Goal: Find specific page/section: Find specific page/section

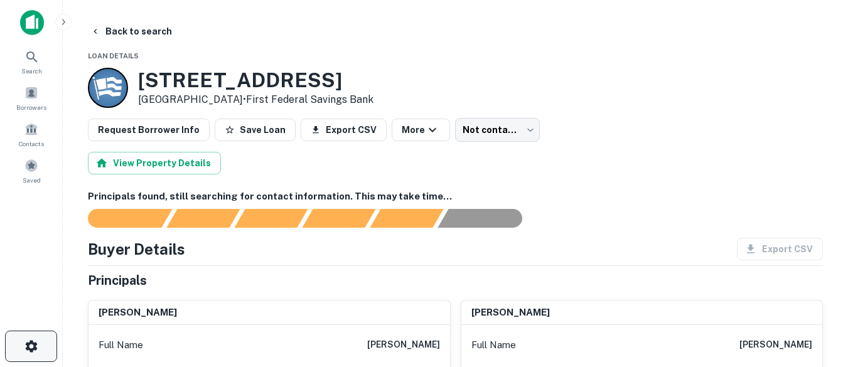
click at [33, 344] on icon "button" at bounding box center [31, 346] width 12 height 12
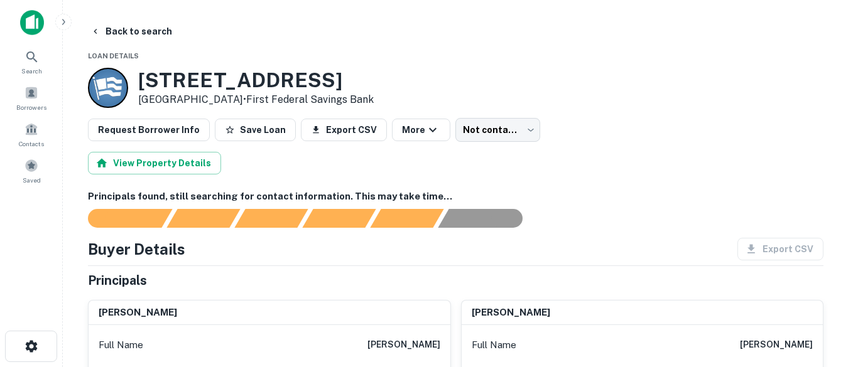
click at [501, 367] on div at bounding box center [424, 367] width 848 height 0
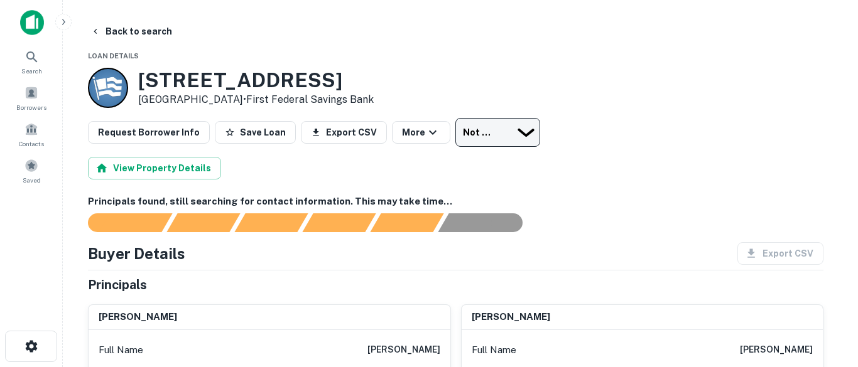
click at [516, 134] on body "Search Borrowers Contacts Saved Back to search Loan Details [STREET_ADDRESS] • …" at bounding box center [429, 183] width 858 height 367
click at [587, 367] on div at bounding box center [424, 367] width 848 height 0
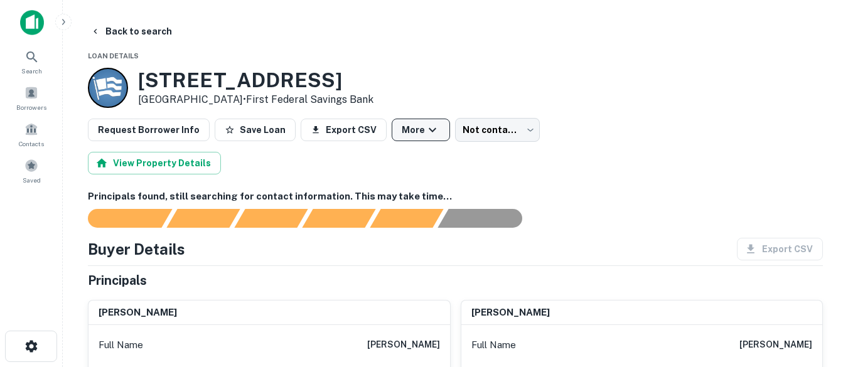
click at [425, 130] on icon "button" at bounding box center [432, 129] width 15 height 15
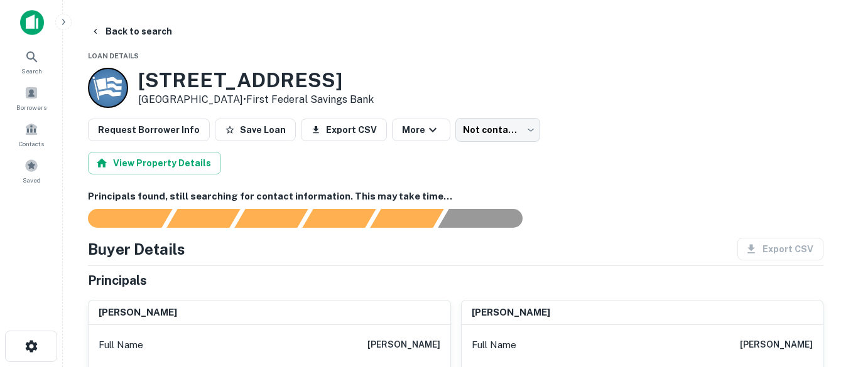
click at [482, 367] on div at bounding box center [424, 367] width 848 height 0
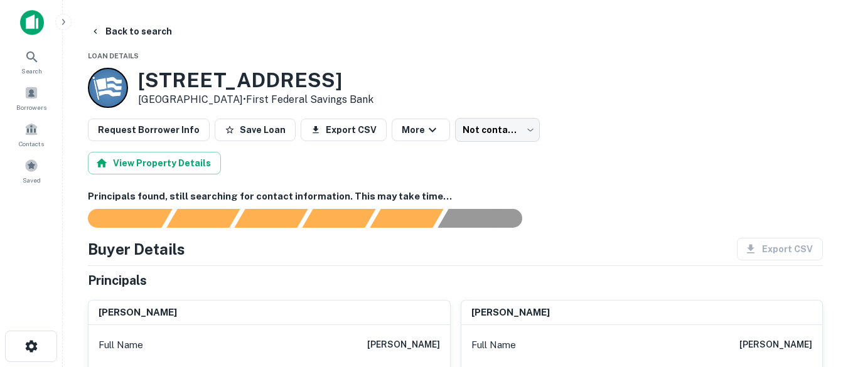
click at [32, 23] on img at bounding box center [32, 22] width 24 height 25
